Goal: Check status

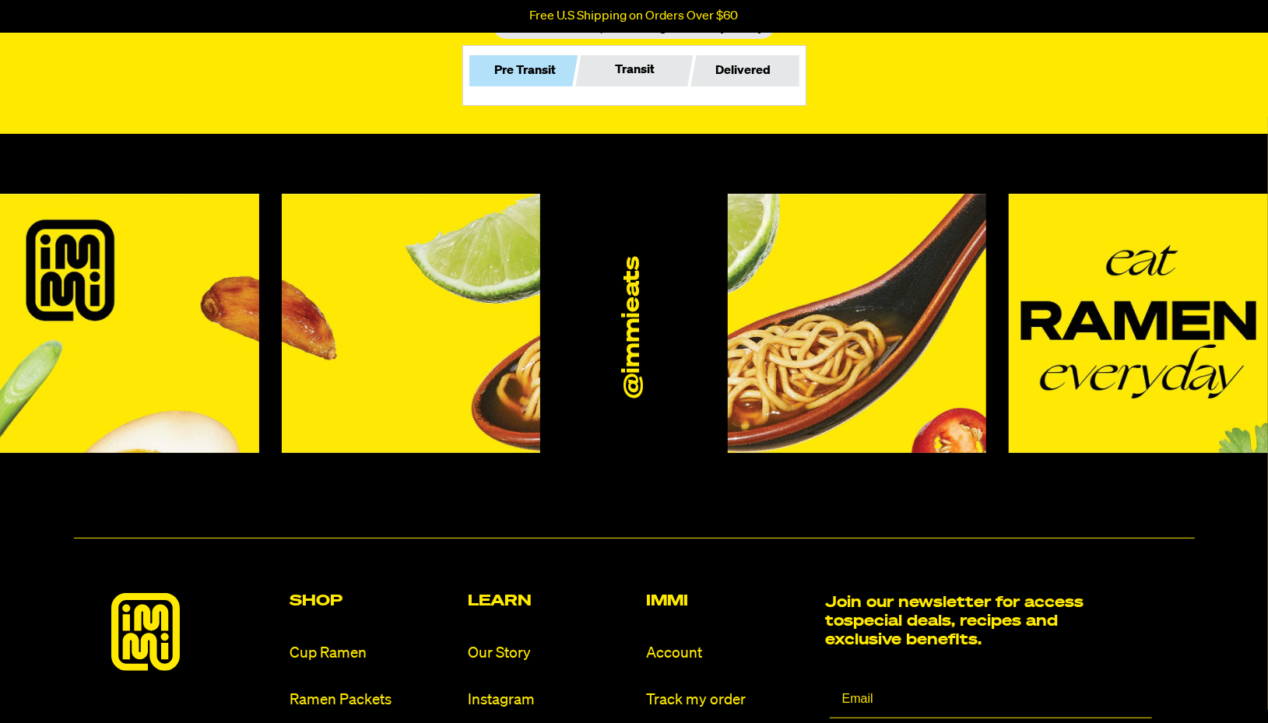
scroll to position [86, 0]
